Goal: Information Seeking & Learning: Check status

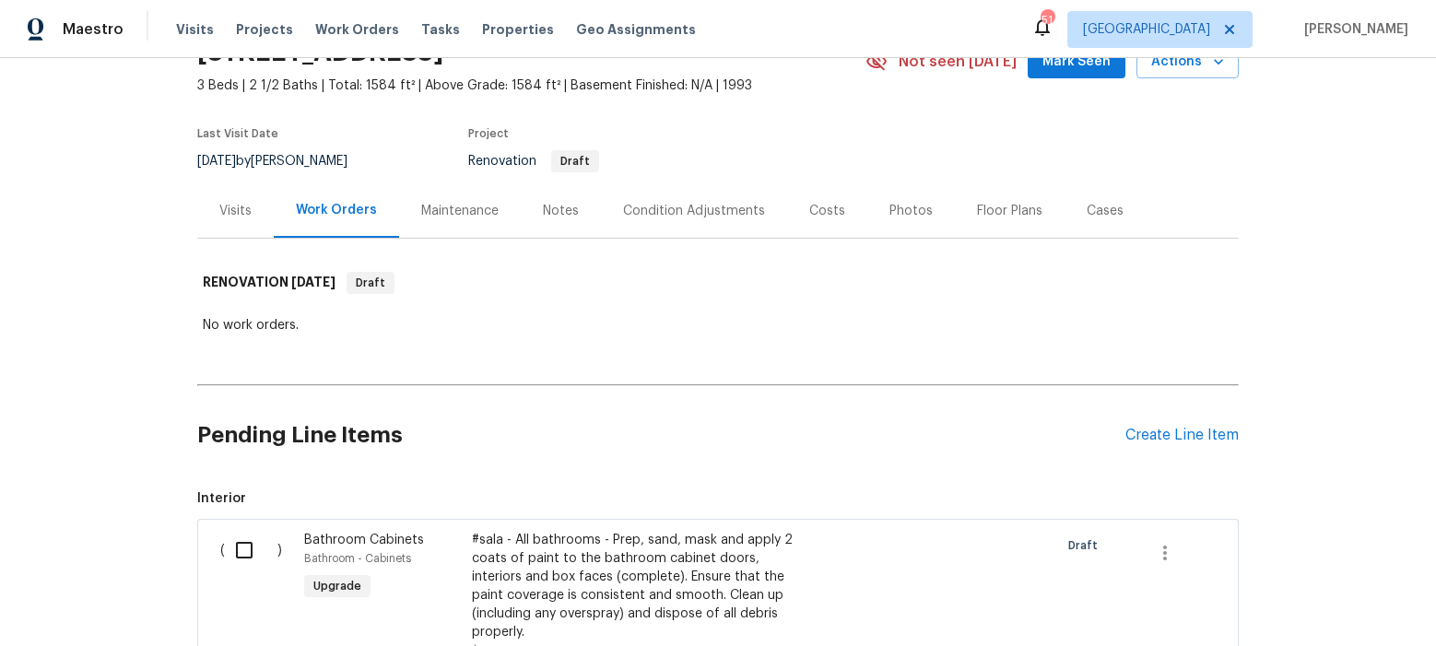
scroll to position [41, 0]
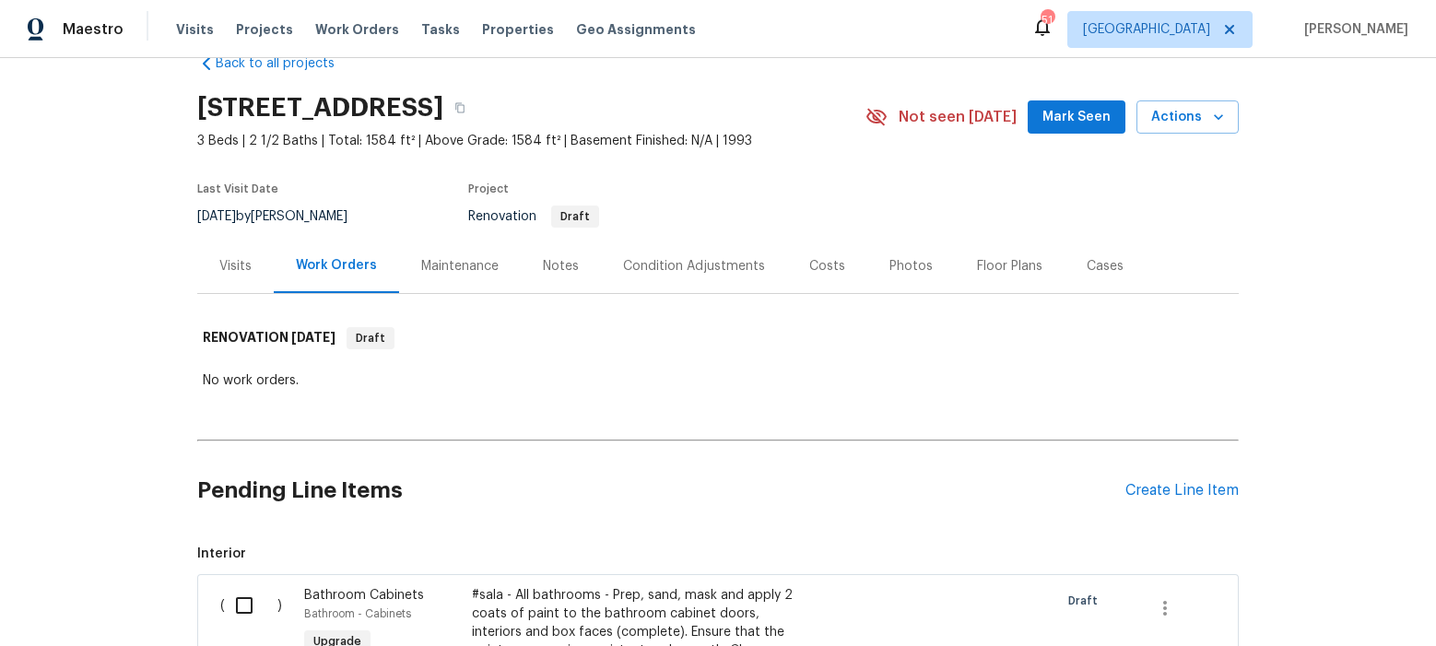
click at [679, 266] on div "Condition Adjustments" at bounding box center [694, 266] width 142 height 18
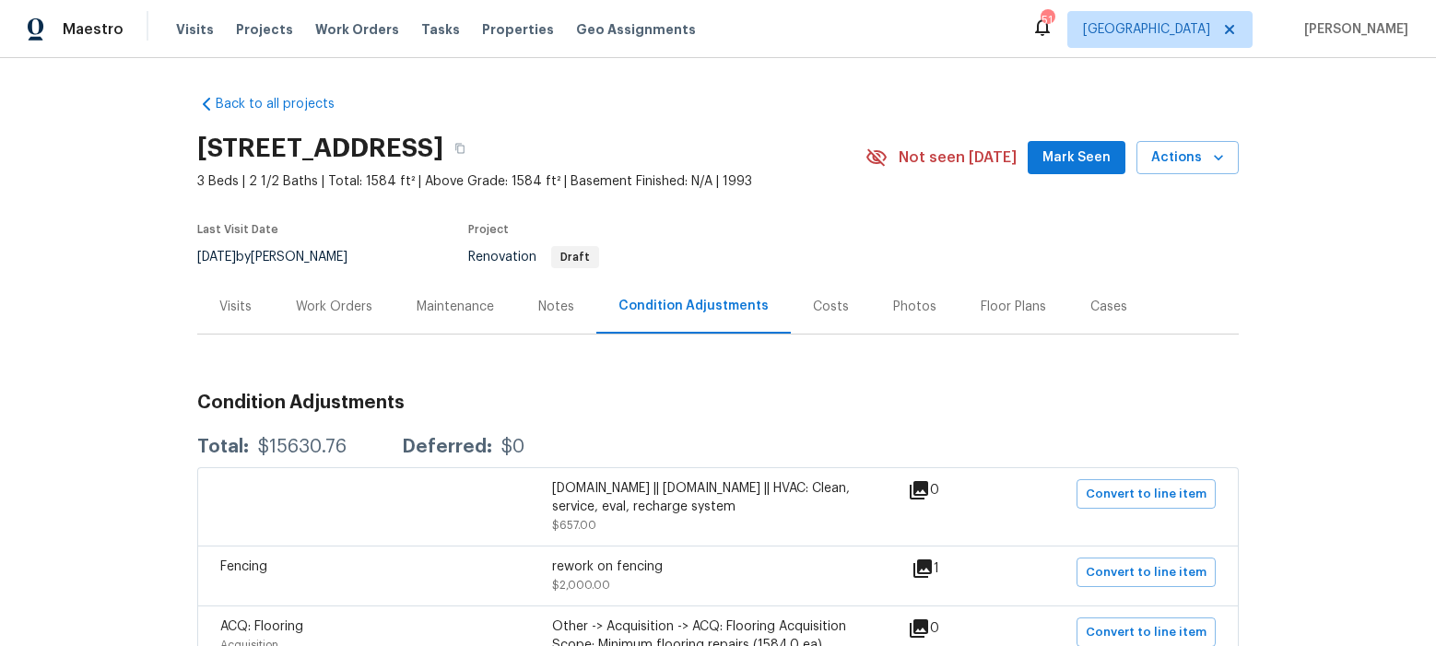
click at [242, 306] on div "Visits" at bounding box center [235, 307] width 32 height 18
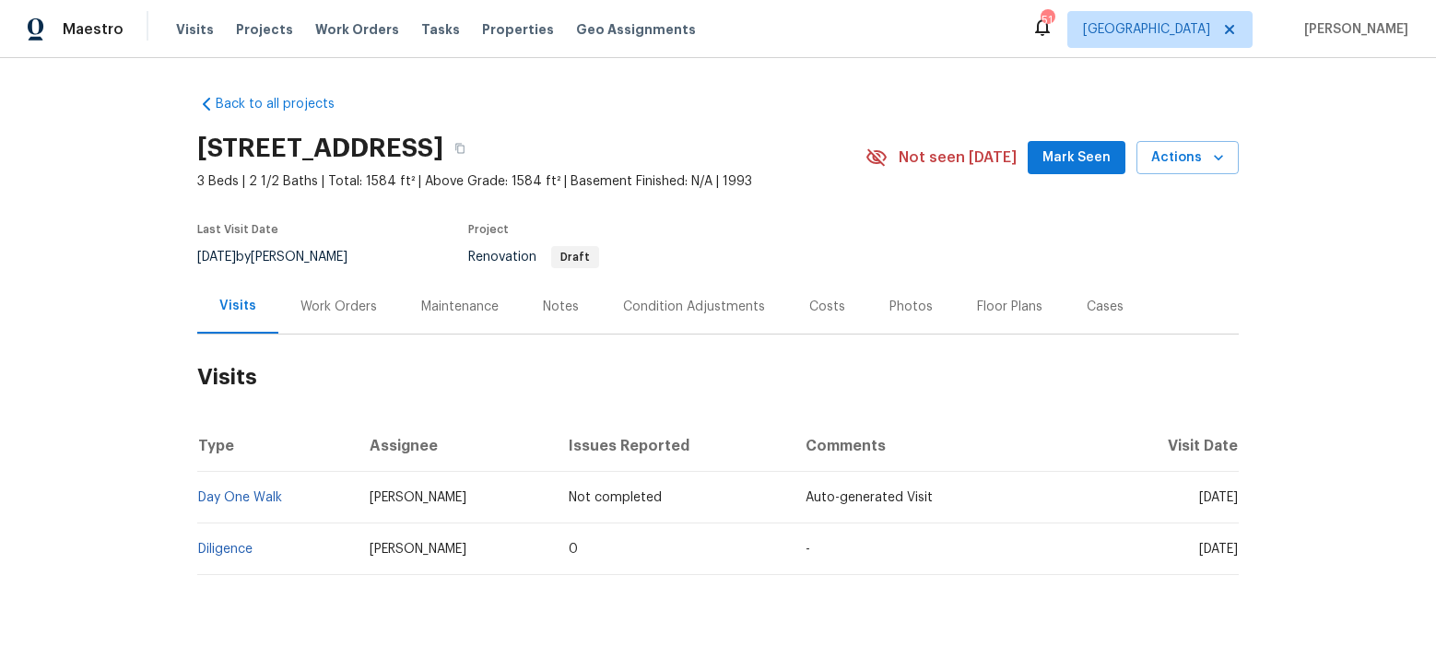
click at [548, 311] on div "Notes" at bounding box center [561, 307] width 36 height 18
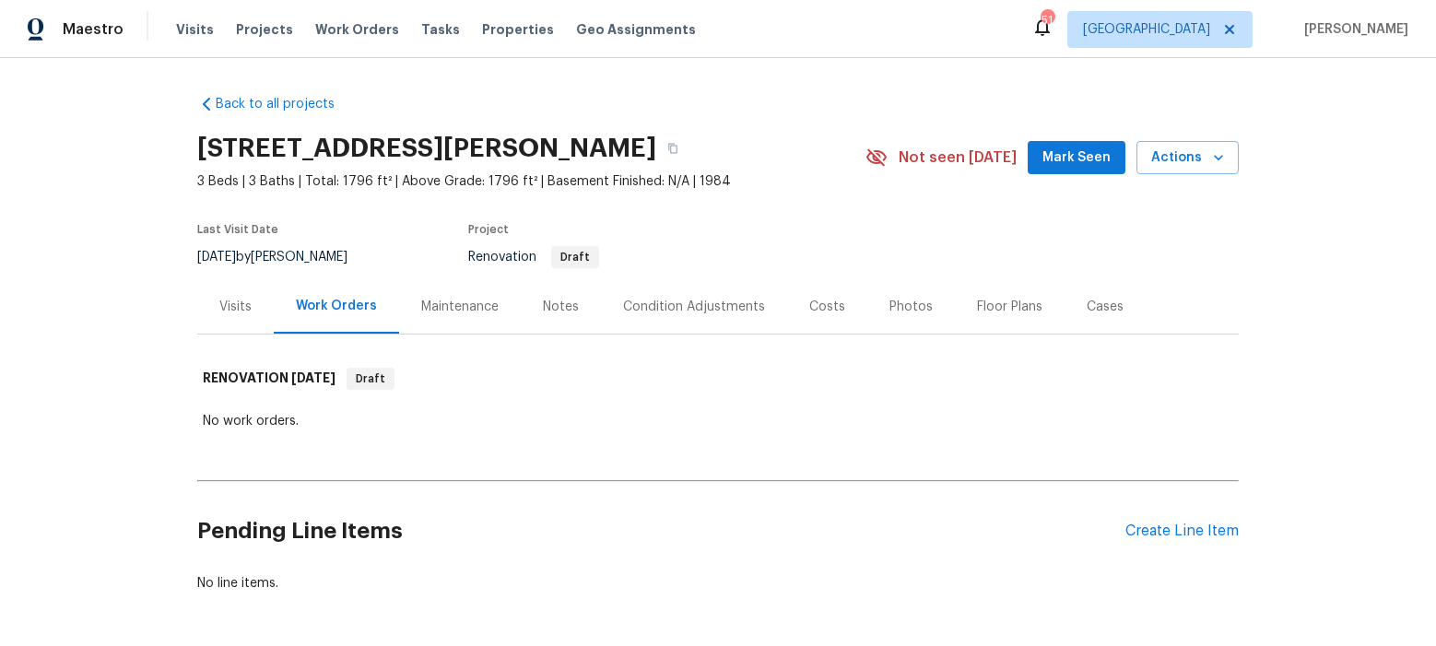
click at [685, 304] on div "Condition Adjustments" at bounding box center [694, 307] width 142 height 18
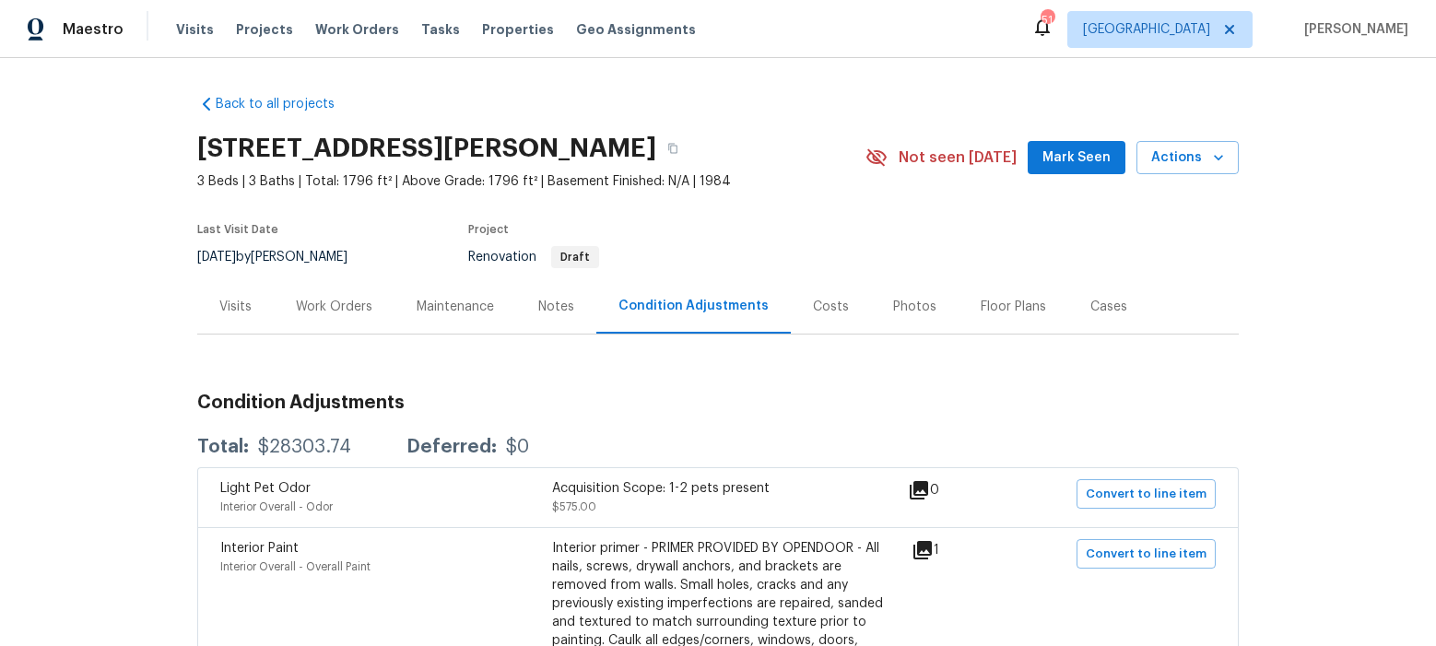
click at [320, 308] on div "Work Orders" at bounding box center [334, 307] width 76 height 18
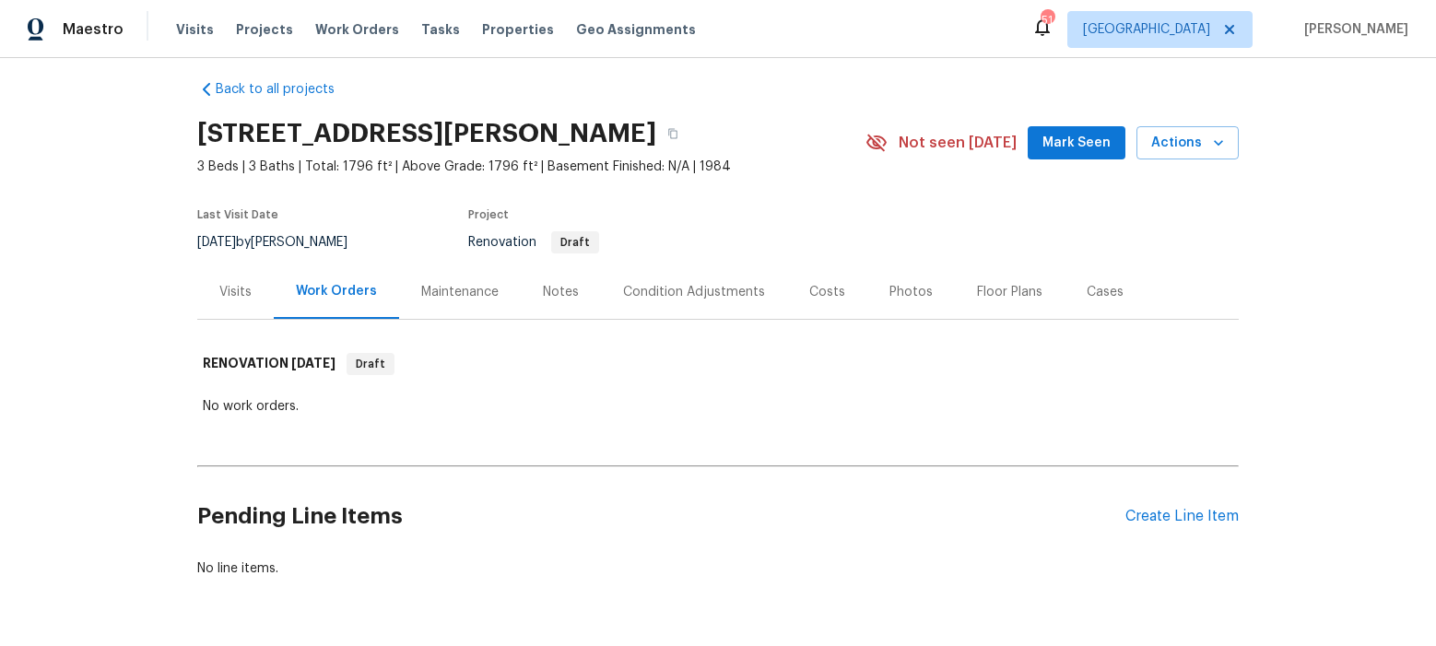
scroll to position [86, 0]
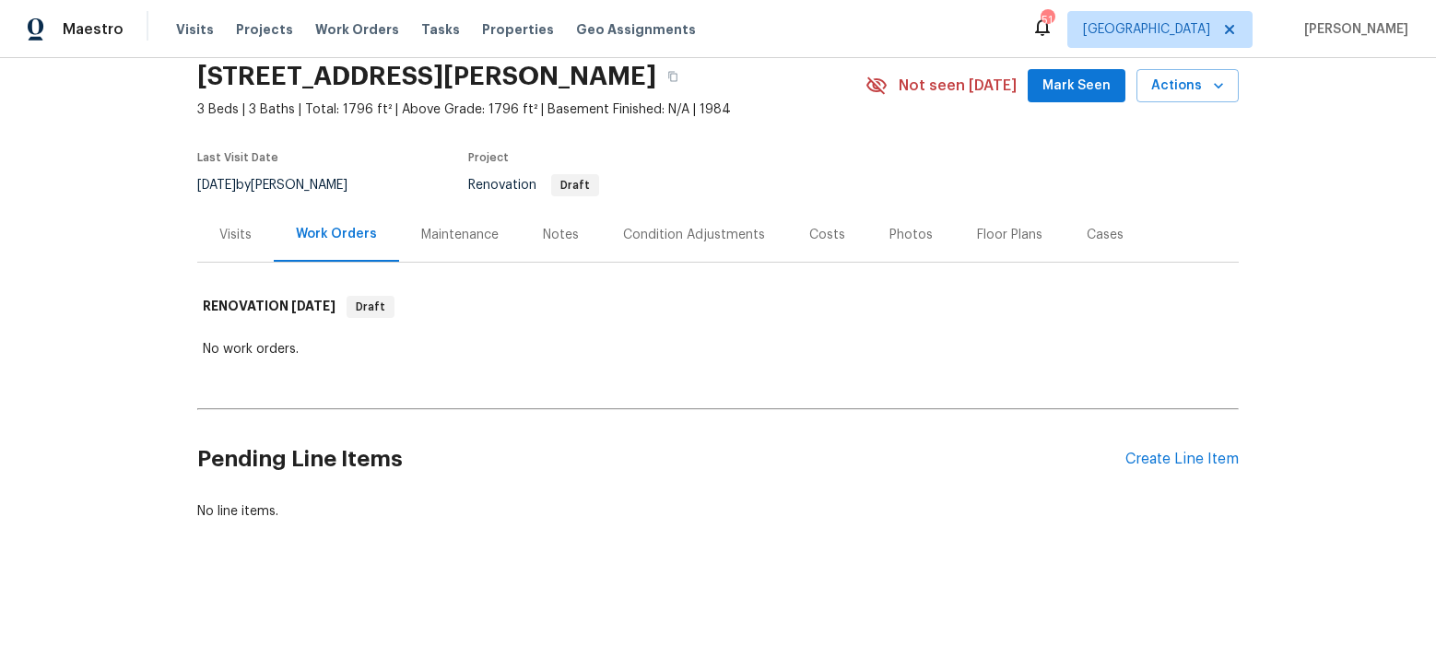
click at [550, 226] on div "Notes" at bounding box center [561, 235] width 36 height 18
